Goal: Information Seeking & Learning: Learn about a topic

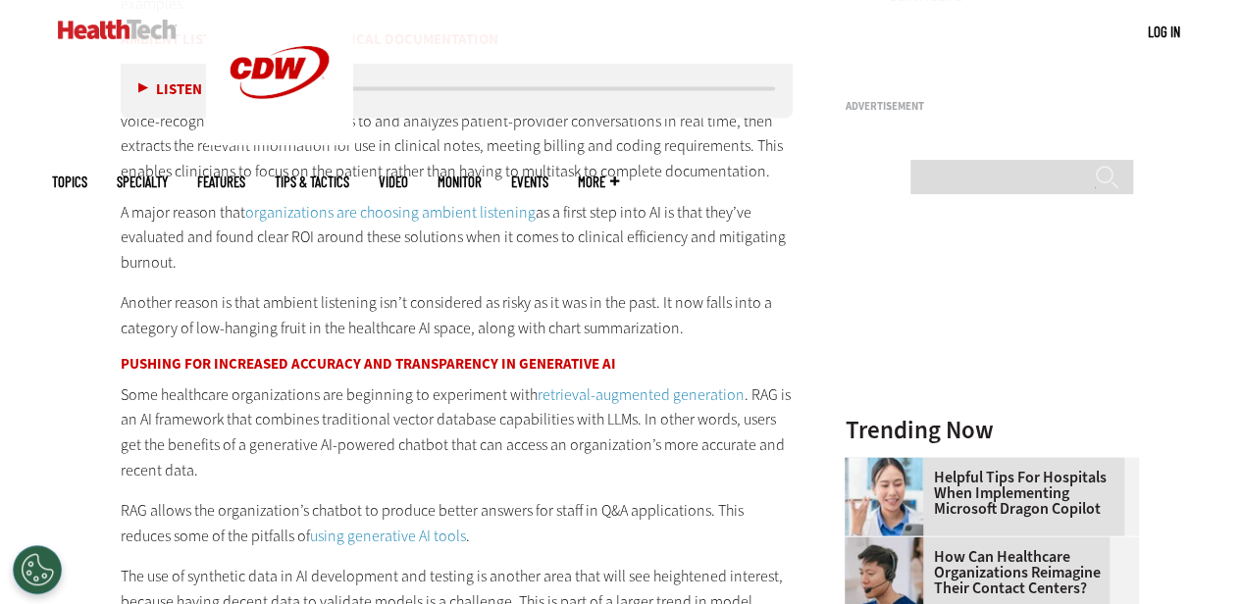
scroll to position [1864, 0]
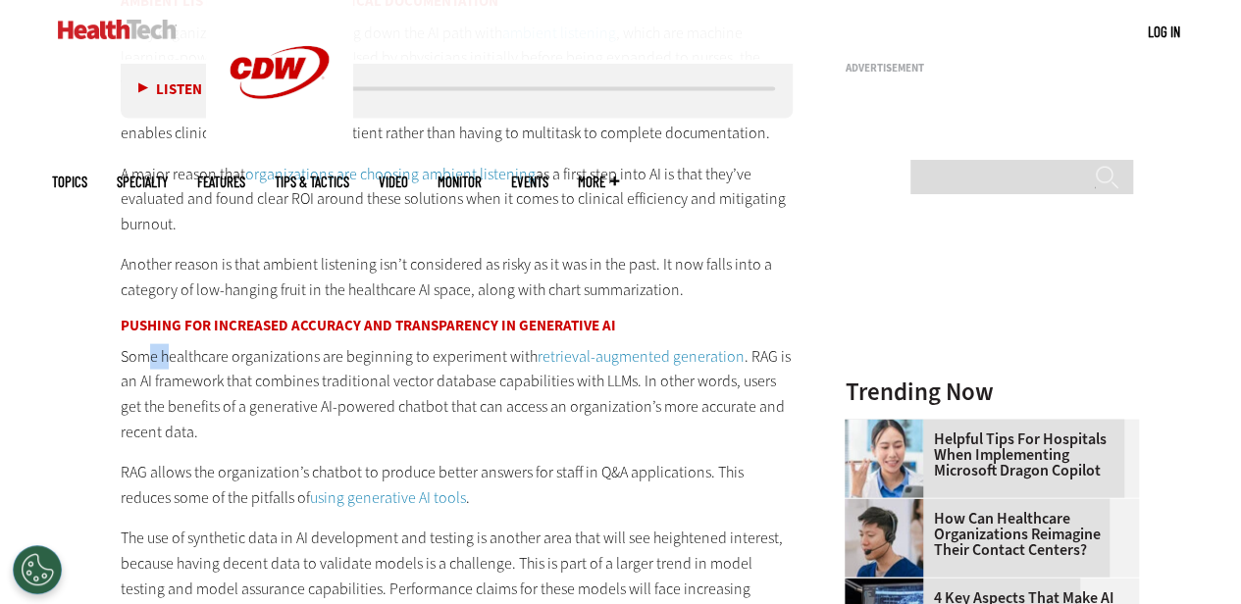
drag, startPoint x: 152, startPoint y: 352, endPoint x: 171, endPoint y: 352, distance: 18.6
click at [171, 352] on p "Some healthcare organizations are beginning to experiment with retrieval-augmen…" at bounding box center [457, 394] width 673 height 100
click at [218, 393] on p "Some healthcare organizations are beginning to experiment with retrieval-augmen…" at bounding box center [457, 394] width 673 height 100
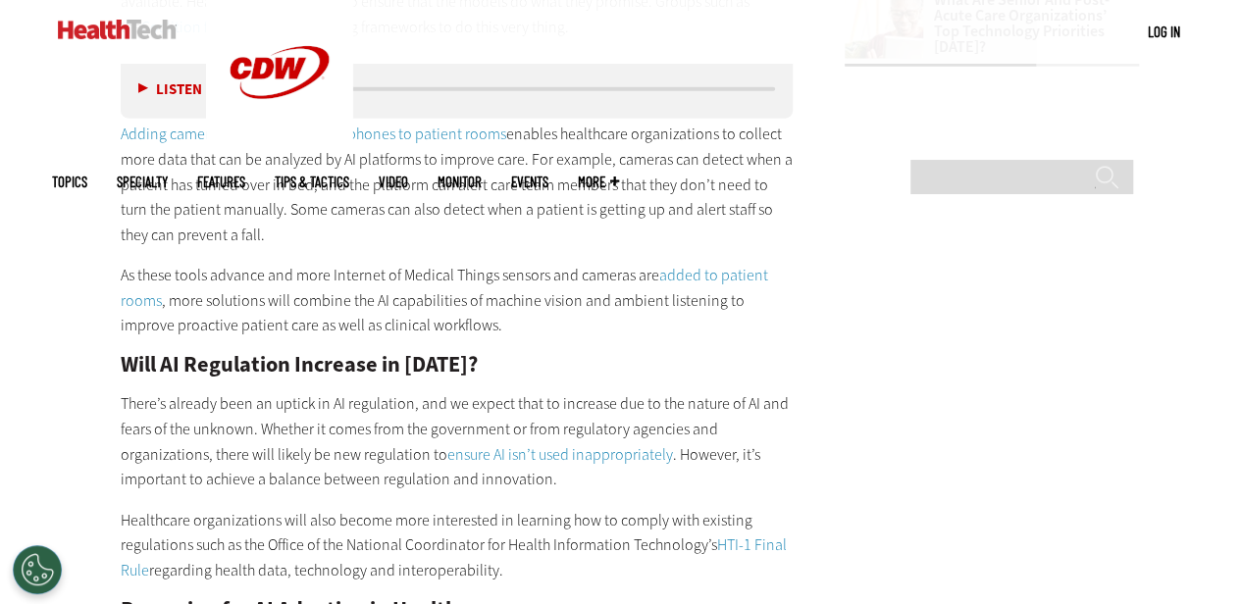
scroll to position [2649, 0]
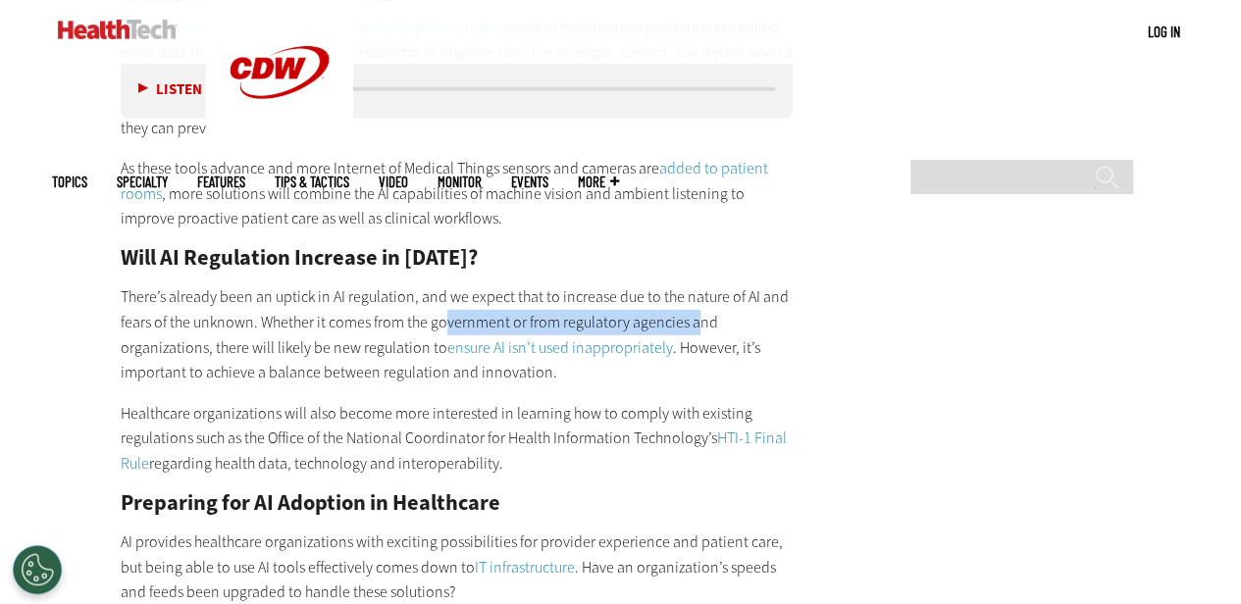
drag, startPoint x: 447, startPoint y: 317, endPoint x: 676, endPoint y: 338, distance: 229.6
click at [694, 315] on p "There’s already been an uptick in AI regulation, and we expect that to increase…" at bounding box center [457, 335] width 673 height 100
click at [579, 379] on p "There’s already been an uptick in AI regulation, and we expect that to increase…" at bounding box center [457, 335] width 673 height 100
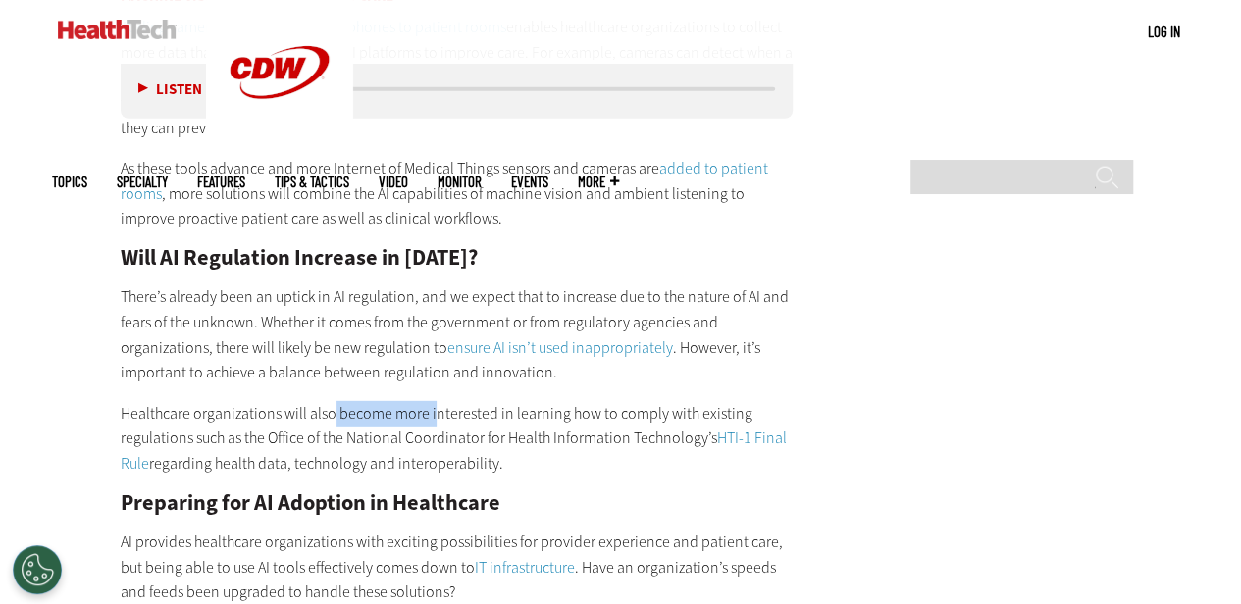
drag, startPoint x: 353, startPoint y: 408, endPoint x: 433, endPoint y: 415, distance: 79.8
click at [433, 415] on p "Healthcare organizations will also become more interested in learning how to co…" at bounding box center [457, 439] width 673 height 76
click at [467, 444] on p "Healthcare organizations will also become more interested in learning how to co…" at bounding box center [457, 439] width 673 height 76
drag, startPoint x: 465, startPoint y: 405, endPoint x: 510, endPoint y: 409, distance: 45.3
click at [510, 409] on p "Healthcare organizations will also become more interested in learning how to co…" at bounding box center [457, 439] width 673 height 76
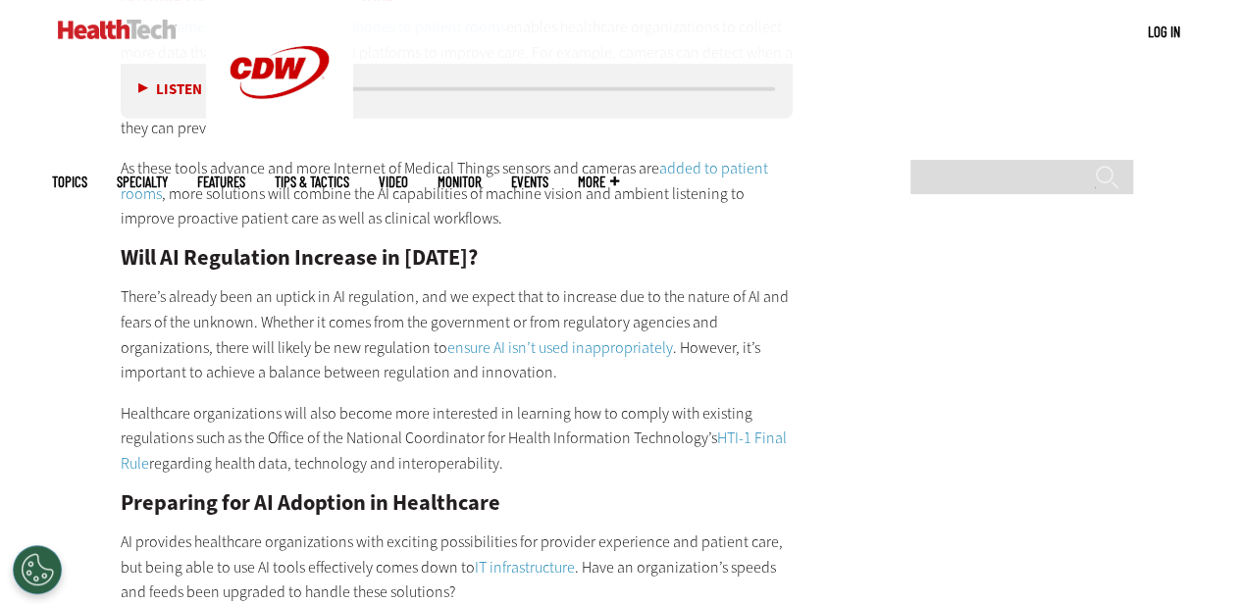
click at [561, 460] on p "Healthcare organizations will also become more interested in learning how to co…" at bounding box center [457, 439] width 673 height 76
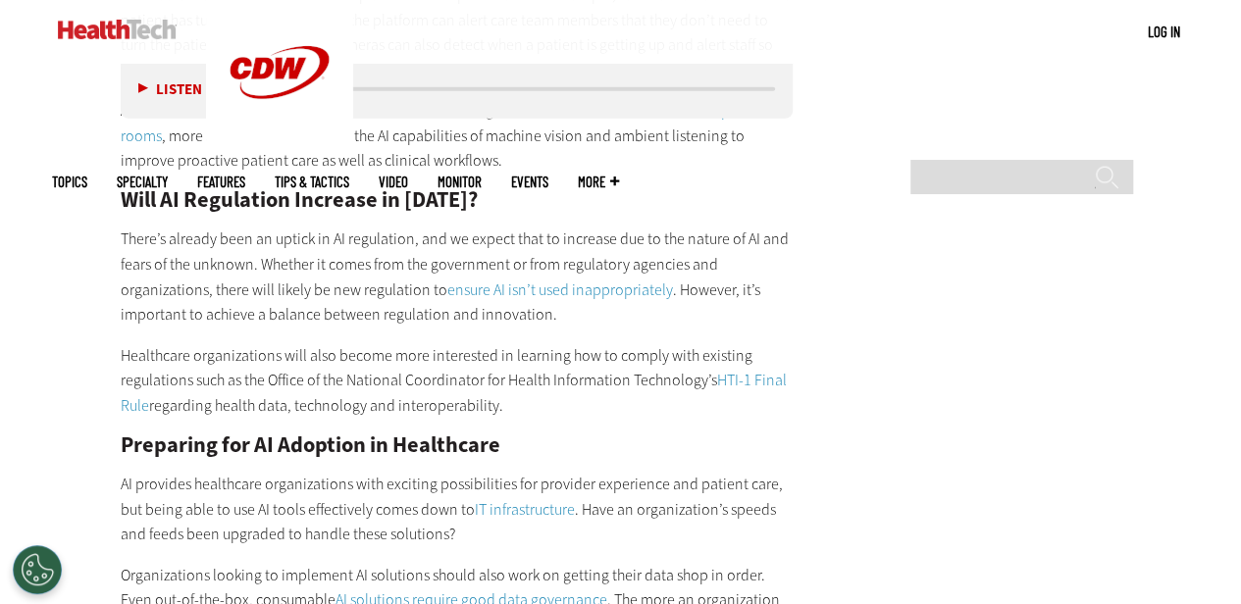
scroll to position [2747, 0]
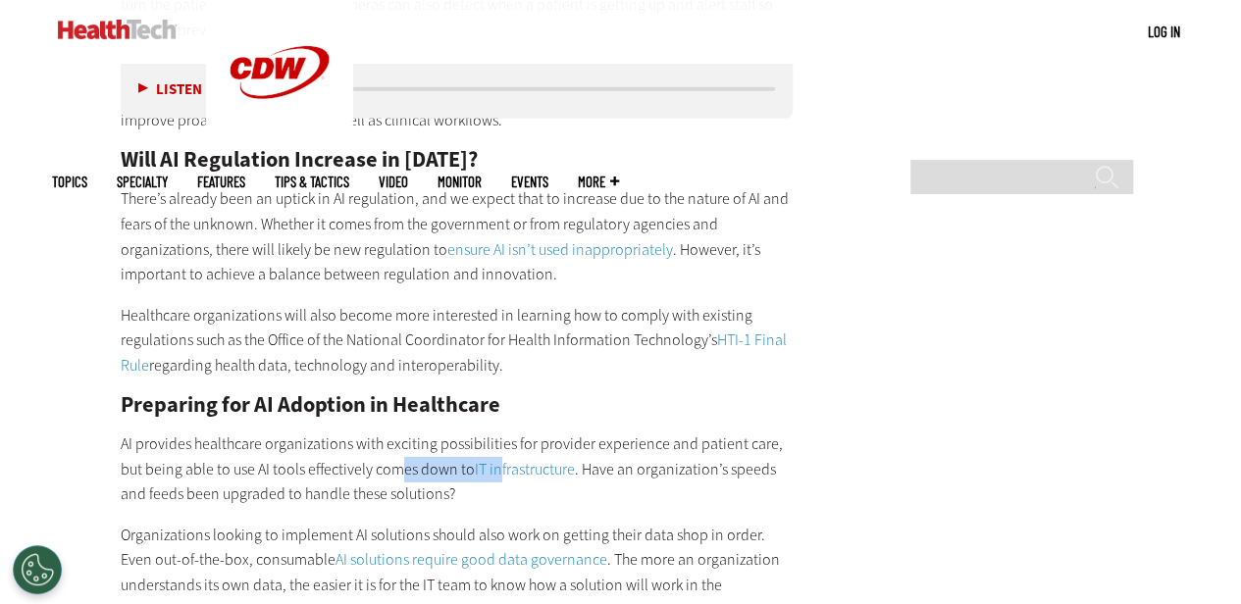
drag, startPoint x: 396, startPoint y: 463, endPoint x: 510, endPoint y: 491, distance: 117.1
click at [504, 482] on p "AI provides healthcare organizations with exciting possibilities for provider e…" at bounding box center [457, 470] width 673 height 76
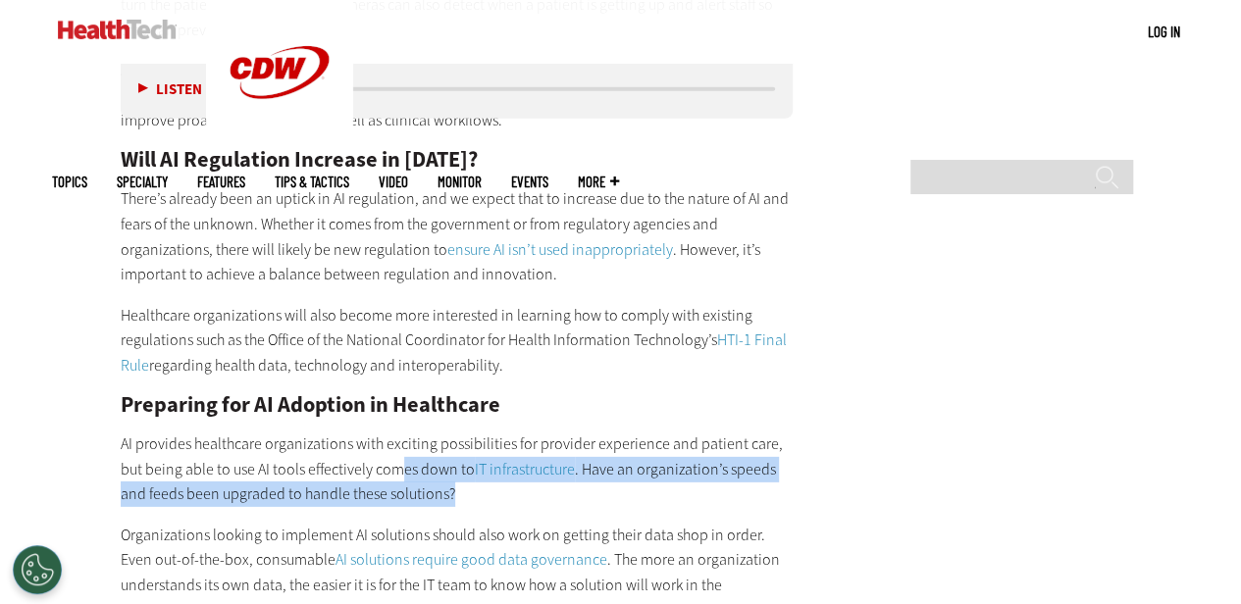
click at [513, 498] on p "AI provides healthcare organizations with exciting possibilities for provider e…" at bounding box center [457, 470] width 673 height 76
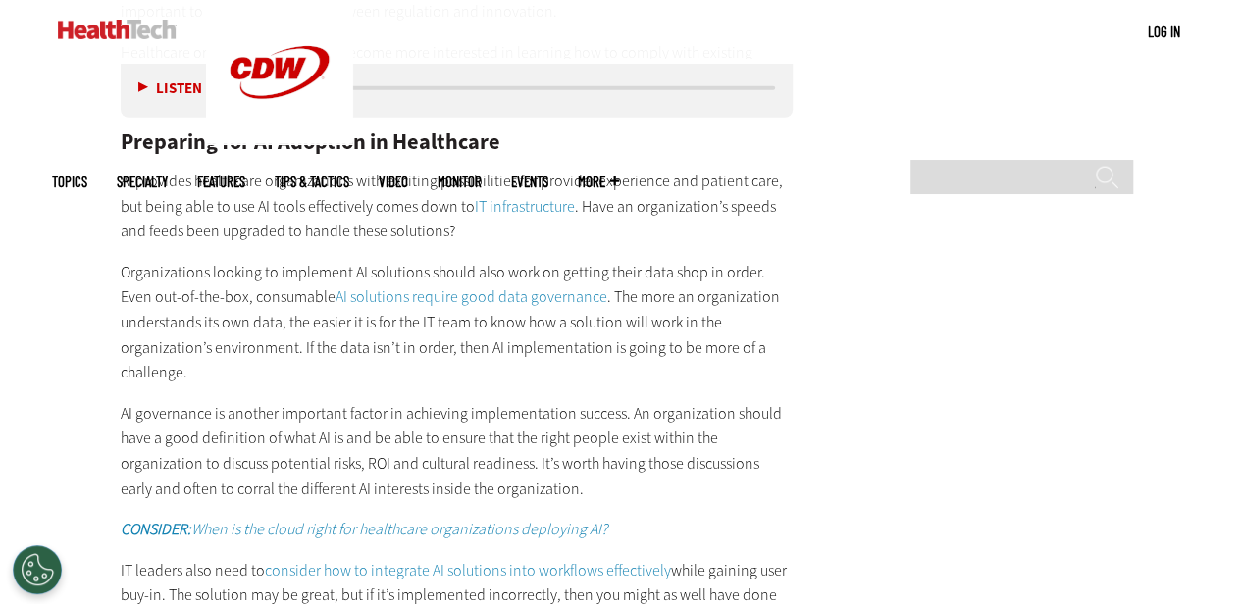
scroll to position [3041, 0]
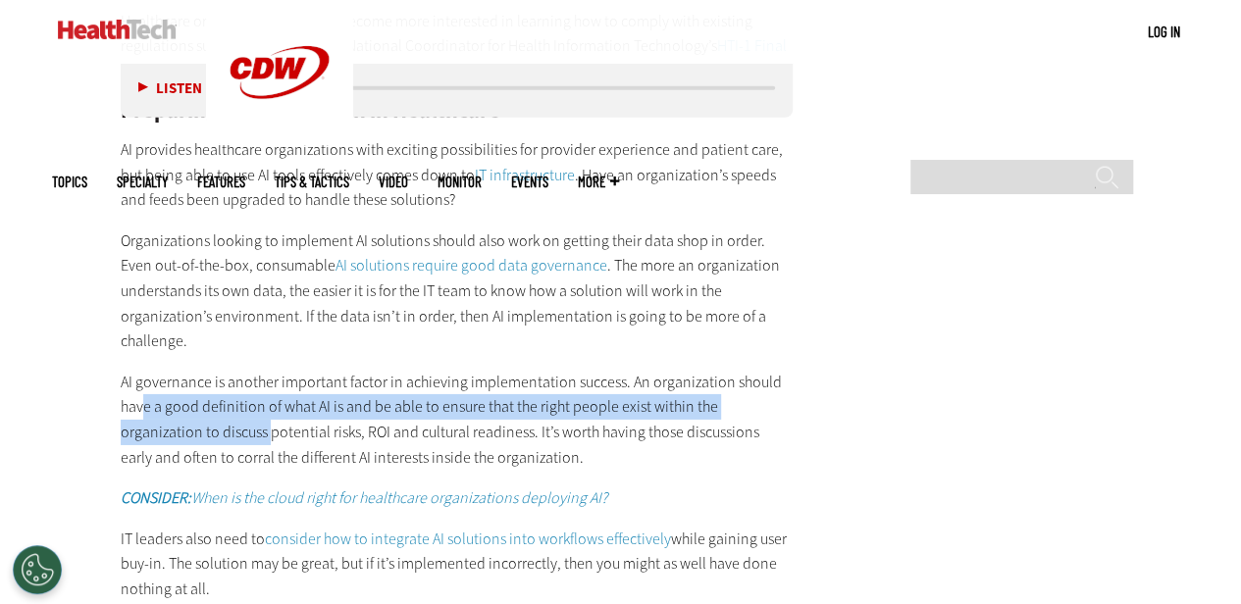
drag, startPoint x: 140, startPoint y: 409, endPoint x: 272, endPoint y: 427, distance: 132.6
click at [272, 427] on p "AI governance is another important factor in achieving implementation success. …" at bounding box center [457, 420] width 673 height 100
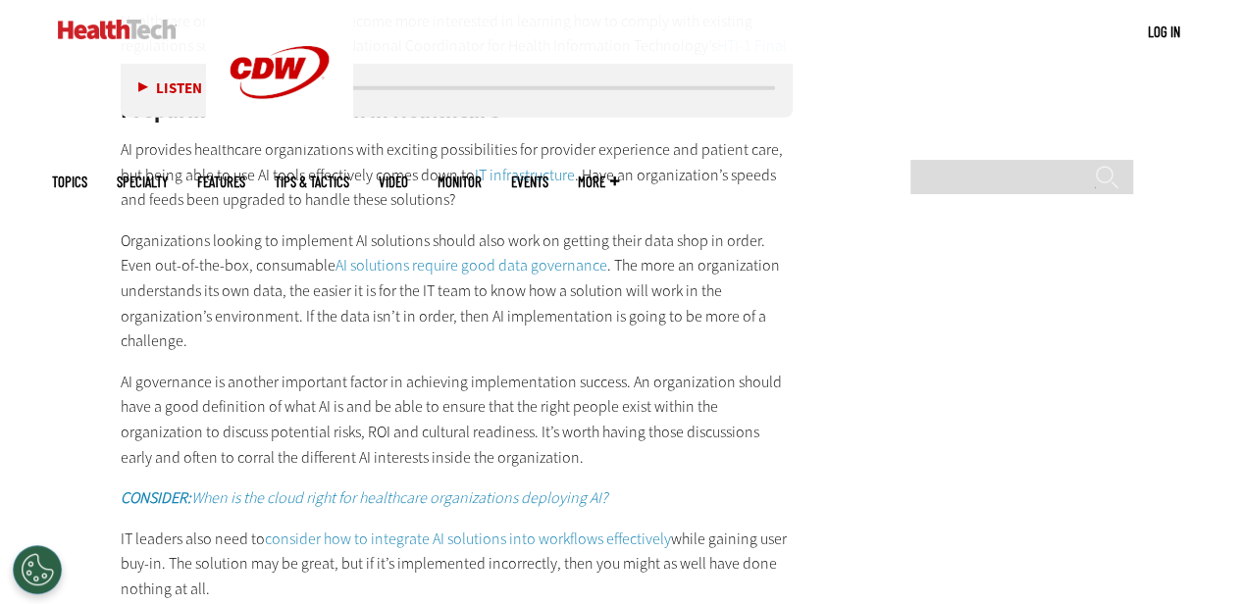
click at [424, 429] on p "AI governance is another important factor in achieving implementation success. …" at bounding box center [457, 420] width 673 height 100
drag, startPoint x: 346, startPoint y: 427, endPoint x: 455, endPoint y: 439, distance: 109.5
click at [455, 439] on p "AI governance is another important factor in achieving implementation success. …" at bounding box center [457, 420] width 673 height 100
click at [248, 421] on p "AI governance is another important factor in achieving implementation success. …" at bounding box center [457, 420] width 673 height 100
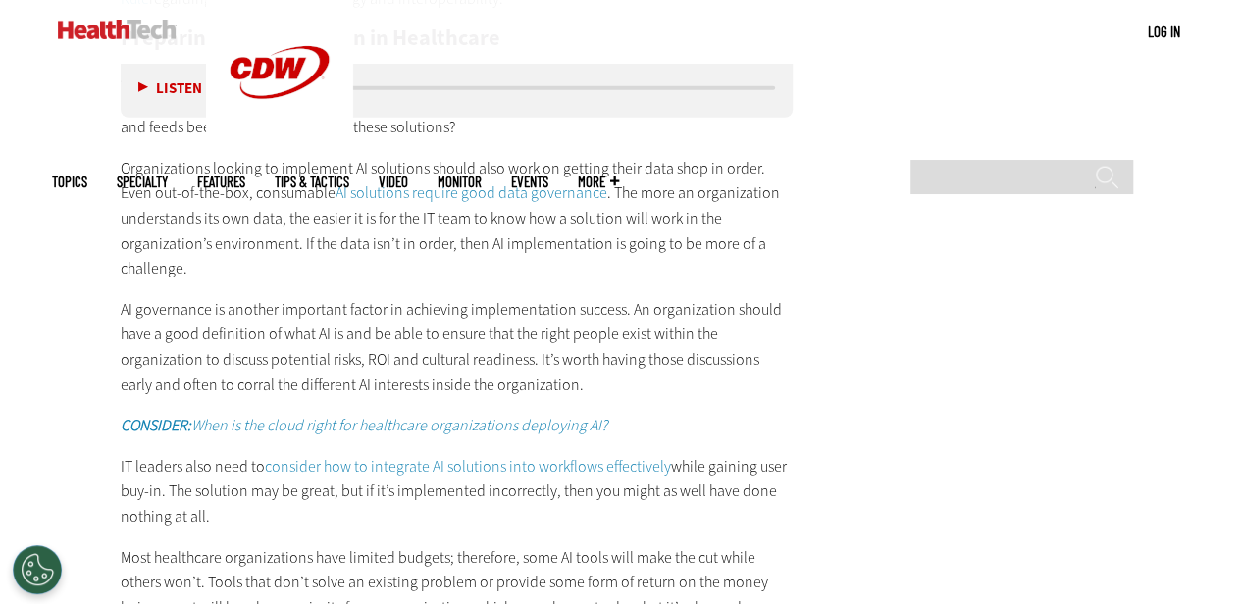
scroll to position [3238, 0]
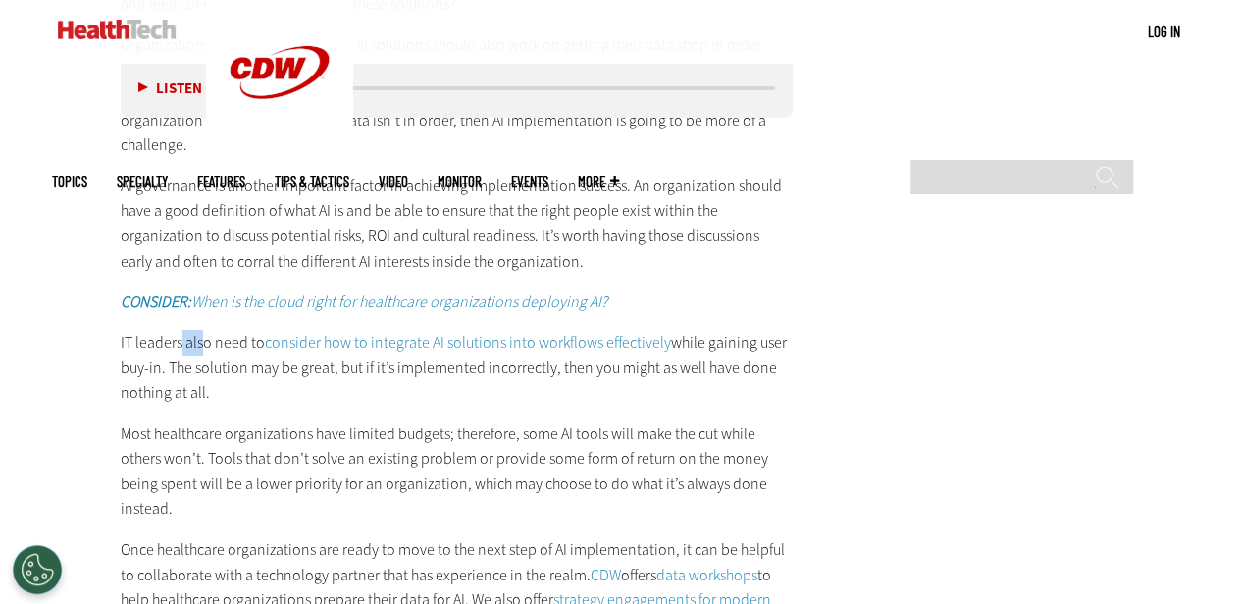
drag, startPoint x: 181, startPoint y: 342, endPoint x: 200, endPoint y: 346, distance: 20.0
click at [200, 346] on p "IT leaders also need to consider how to integrate AI solutions into workflows e…" at bounding box center [457, 369] width 673 height 76
click at [202, 389] on p "IT leaders also need to consider how to integrate AI solutions into workflows e…" at bounding box center [457, 369] width 673 height 76
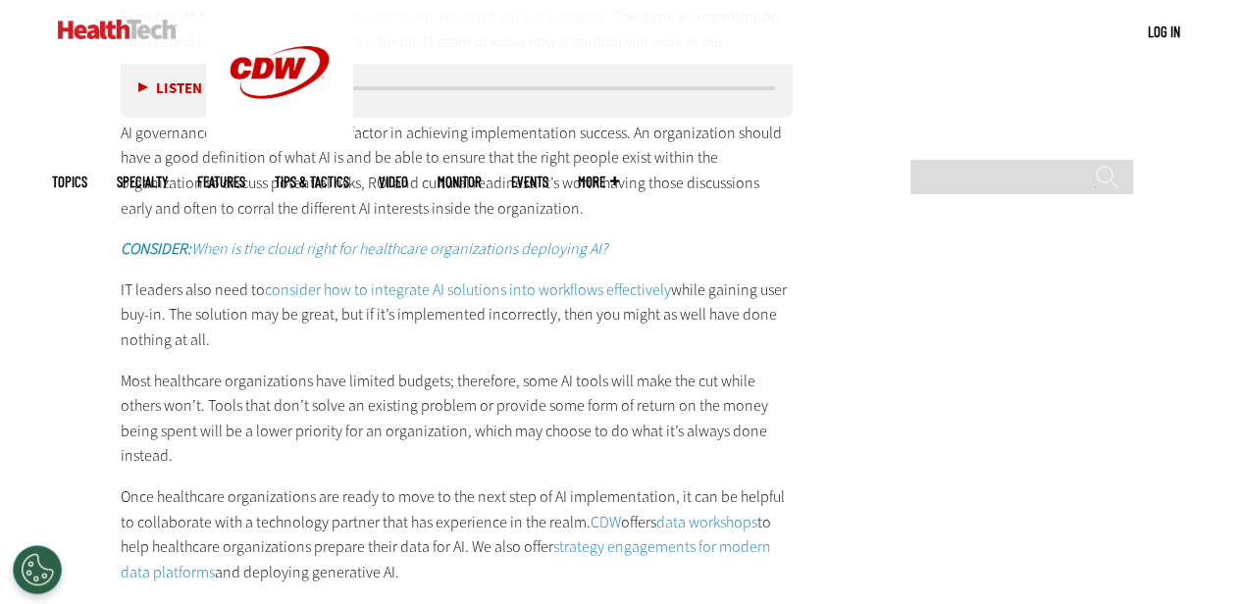
scroll to position [3336, 0]
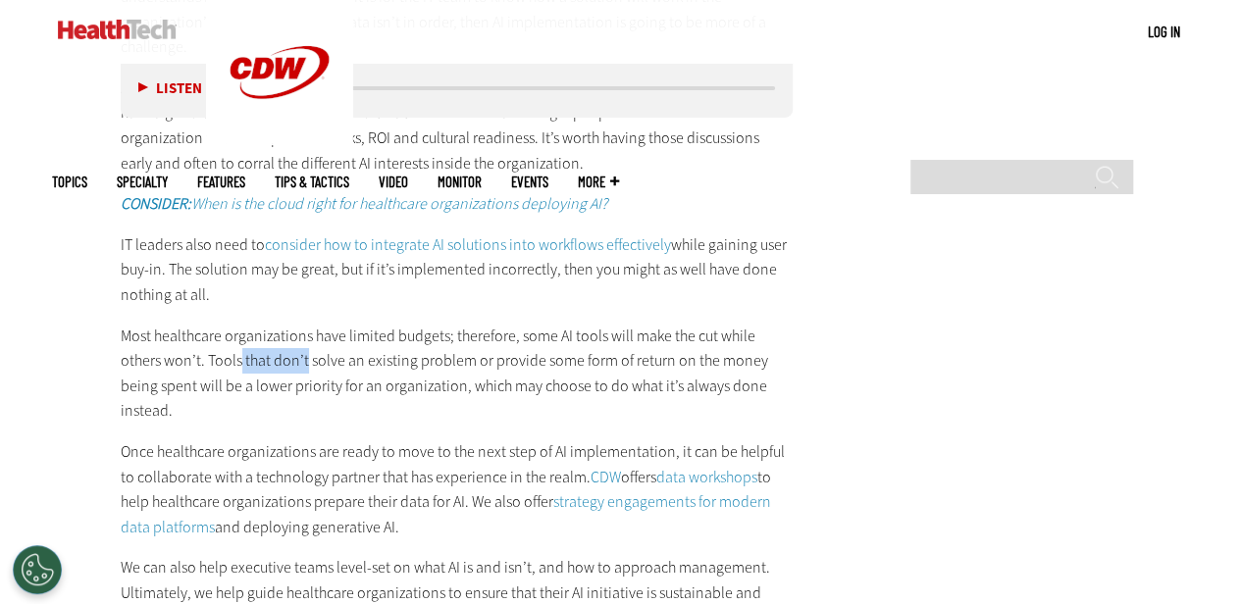
drag, startPoint x: 228, startPoint y: 348, endPoint x: 261, endPoint y: 352, distance: 33.6
click at [261, 352] on p "Most healthcare organizations have limited budgets; therefore, some AI tools wi…" at bounding box center [457, 374] width 673 height 100
click at [232, 337] on p "Most healthcare organizations have limited budgets; therefore, some AI tools wi…" at bounding box center [457, 374] width 673 height 100
drag, startPoint x: 518, startPoint y: 336, endPoint x: 602, endPoint y: 331, distance: 84.5
click at [624, 330] on p "Most healthcare organizations have limited budgets; therefore, some AI tools wi…" at bounding box center [457, 374] width 673 height 100
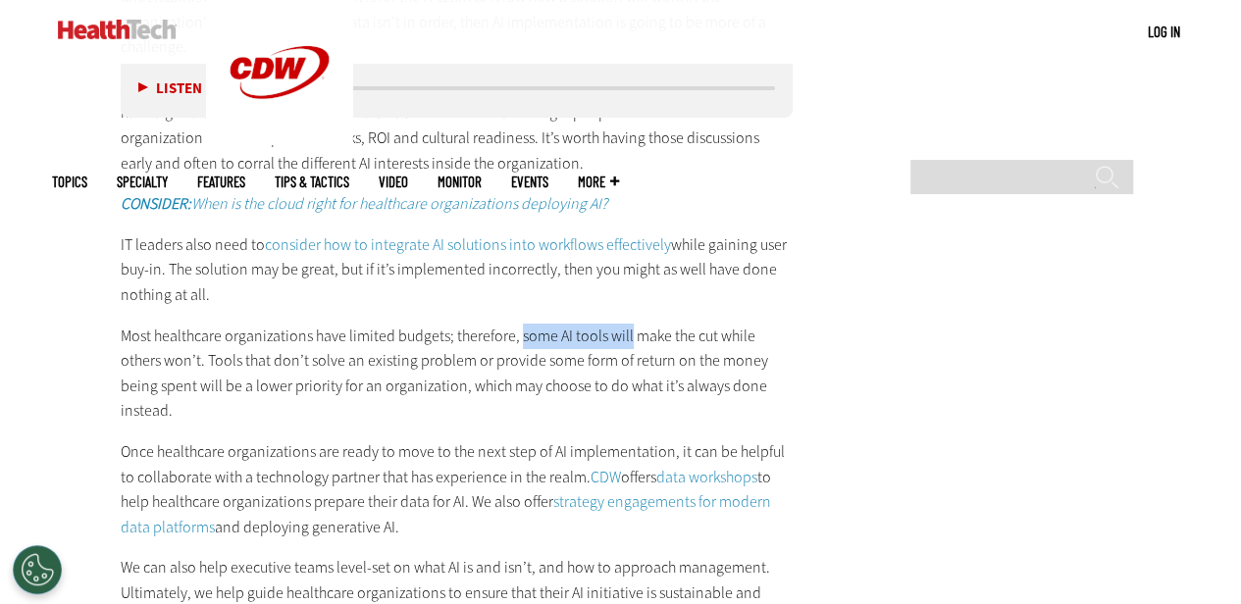
click at [575, 324] on p "Most healthcare organizations have limited budgets; therefore, some AI tools wi…" at bounding box center [457, 374] width 673 height 100
click at [234, 378] on p "Most healthcare organizations have limited budgets; therefore, some AI tools wi…" at bounding box center [457, 374] width 673 height 100
drag, startPoint x: 173, startPoint y: 355, endPoint x: 218, endPoint y: 354, distance: 45.1
click at [218, 354] on p "Most healthcare organizations have limited budgets; therefore, some AI tools wi…" at bounding box center [457, 374] width 673 height 100
click at [259, 395] on p "Most healthcare organizations have limited budgets; therefore, some AI tools wi…" at bounding box center [457, 374] width 673 height 100
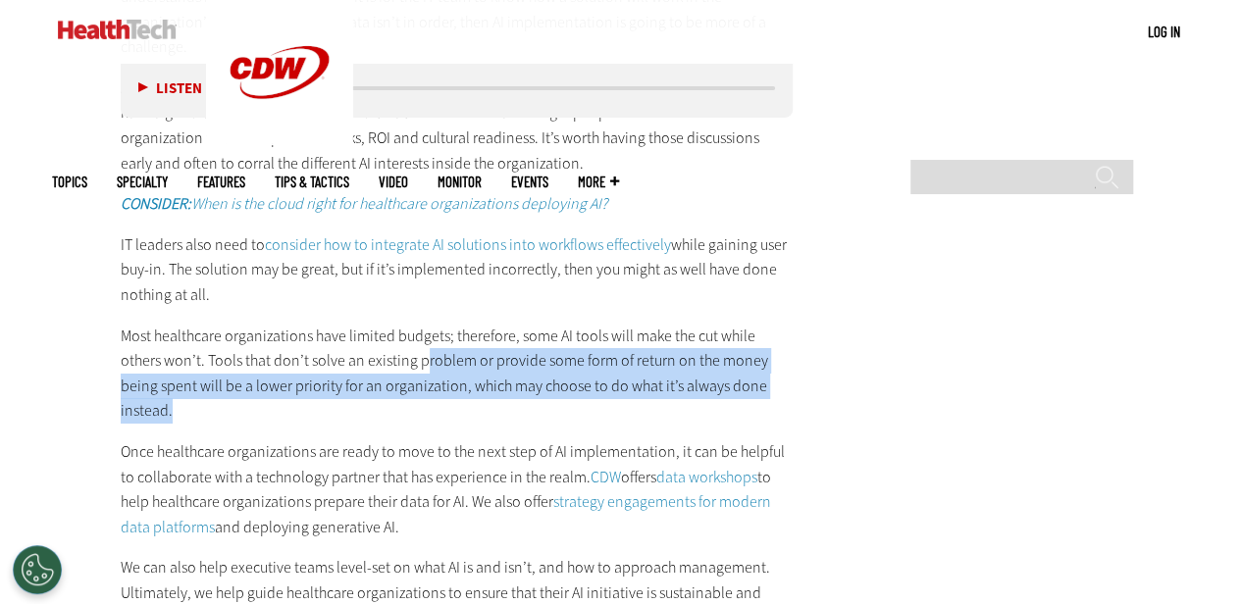
drag, startPoint x: 552, startPoint y: 356, endPoint x: 771, endPoint y: 380, distance: 220.0
click at [767, 379] on p "Most healthcare organizations have limited budgets; therefore, some AI tools wi…" at bounding box center [457, 374] width 673 height 100
click at [456, 379] on p "Most healthcare organizations have limited budgets; therefore, some AI tools wi…" at bounding box center [457, 374] width 673 height 100
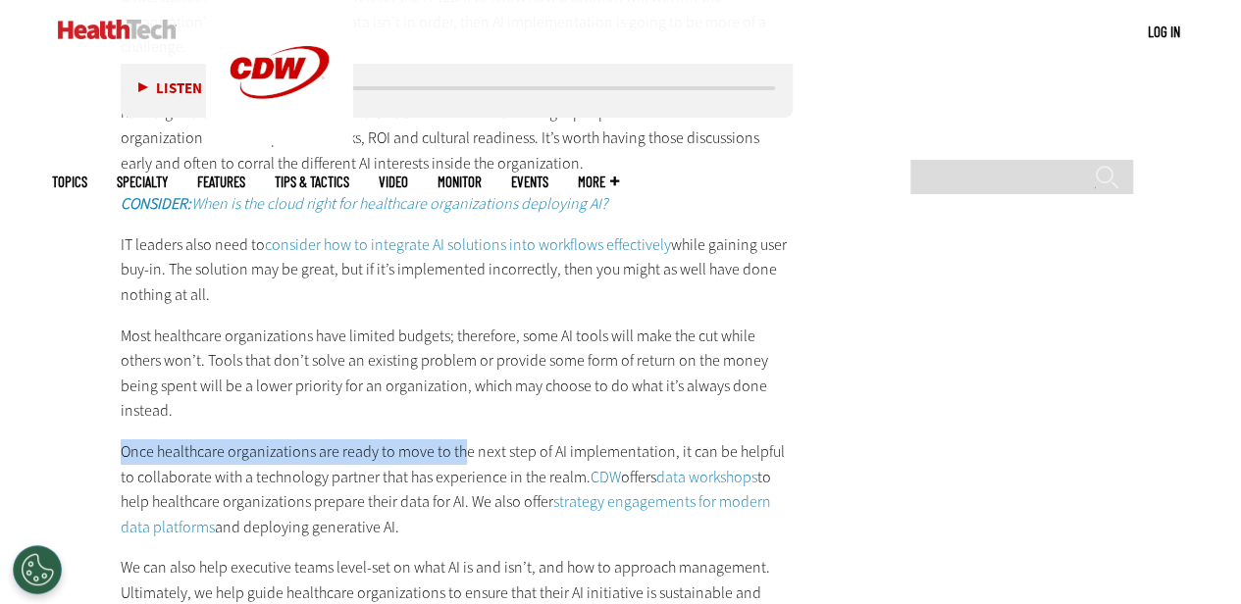
drag, startPoint x: 110, startPoint y: 425, endPoint x: 459, endPoint y: 431, distance: 349.3
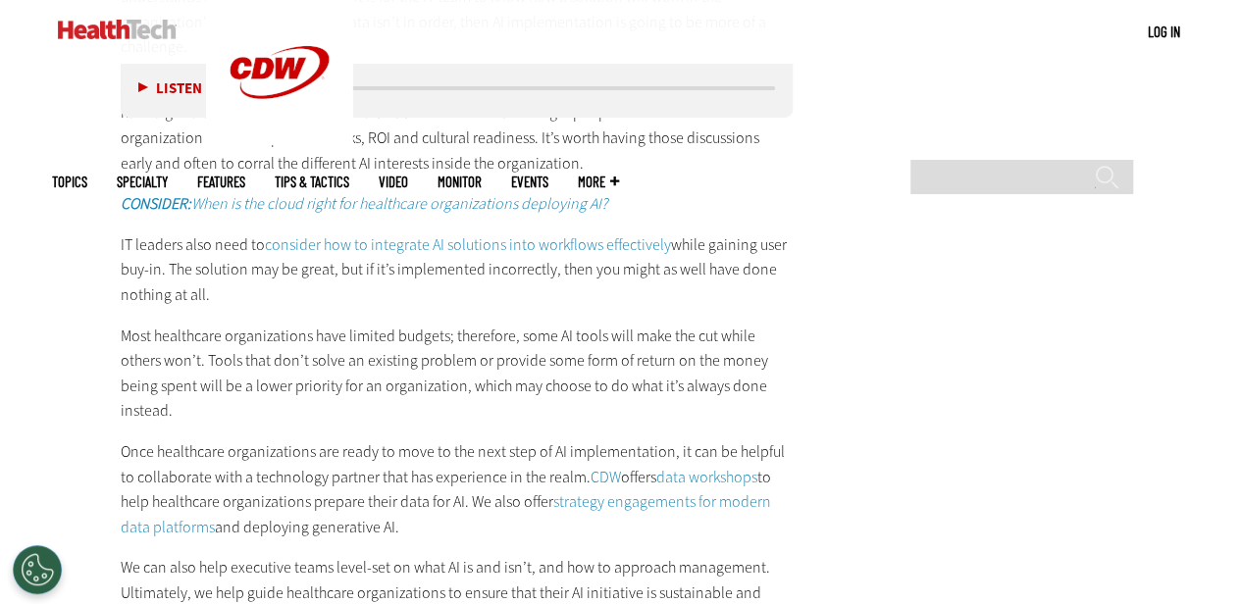
click at [428, 440] on p "Once healthcare organizations are ready to move to the next step of AI implemen…" at bounding box center [457, 490] width 673 height 100
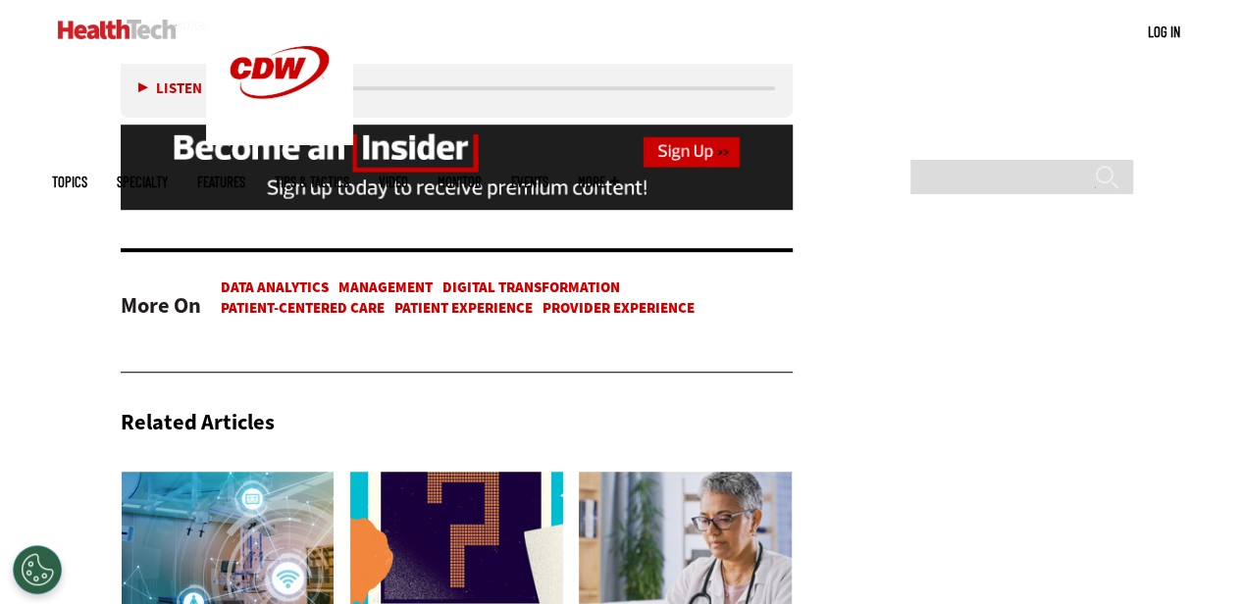
scroll to position [4317, 0]
